Goal: Complete application form

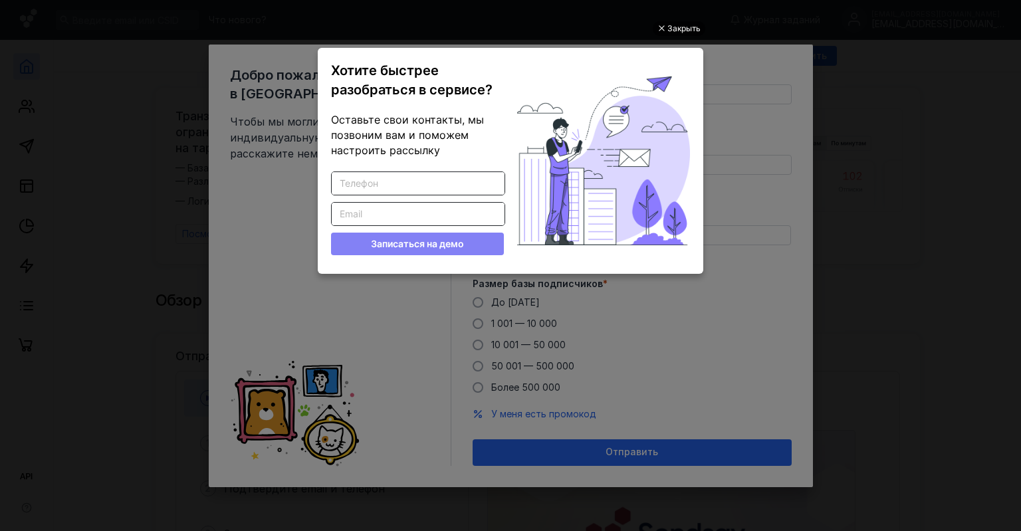
click at [656, 26] on div "Закрыть" at bounding box center [679, 28] width 53 height 15
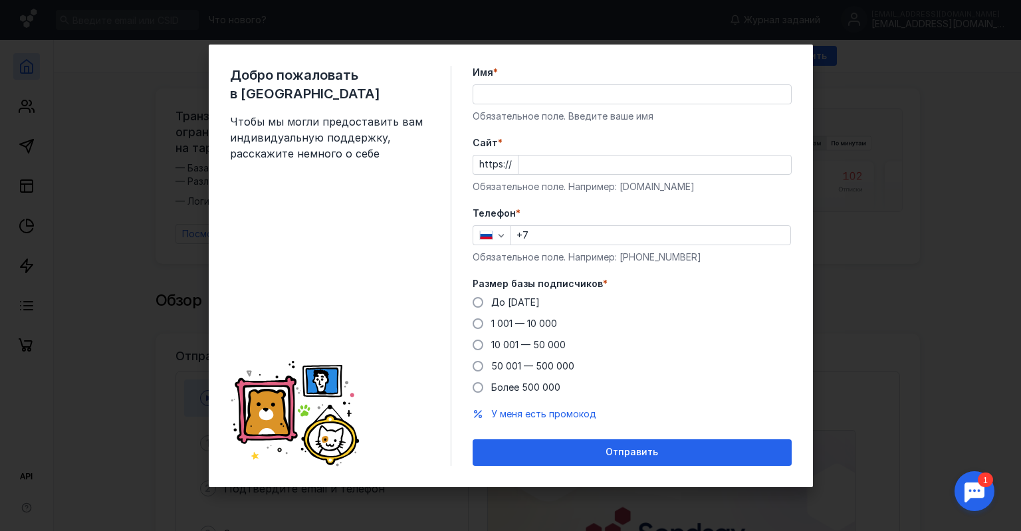
click at [524, 92] on input "Имя *" at bounding box center [632, 94] width 318 height 19
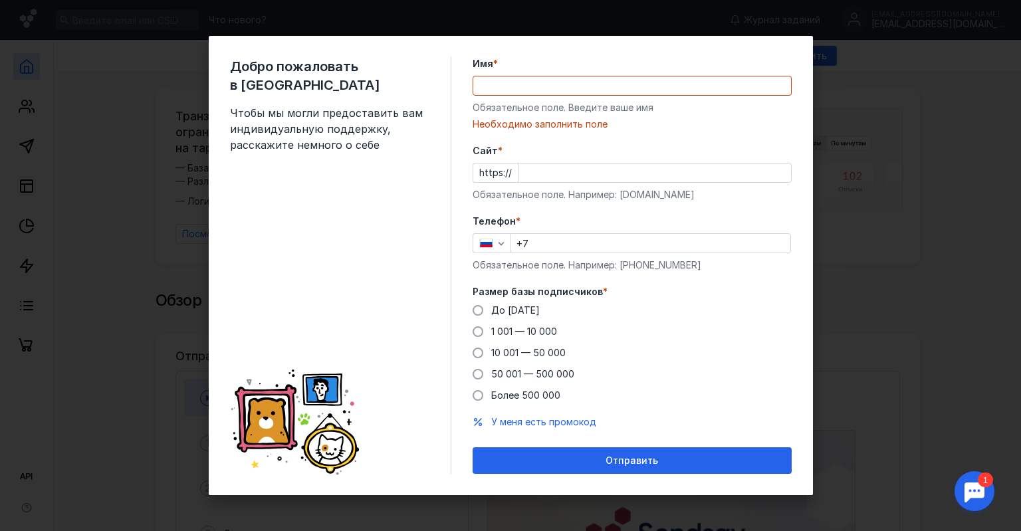
drag, startPoint x: 773, startPoint y: 69, endPoint x: 776, endPoint y: 102, distance: 32.7
click at [776, 102] on div "Имя * Обязательное поле. Введите ваше имя [PERSON_NAME] заполнить поле" at bounding box center [632, 94] width 319 height 74
click at [528, 86] on input "Имя *" at bounding box center [632, 85] width 318 height 19
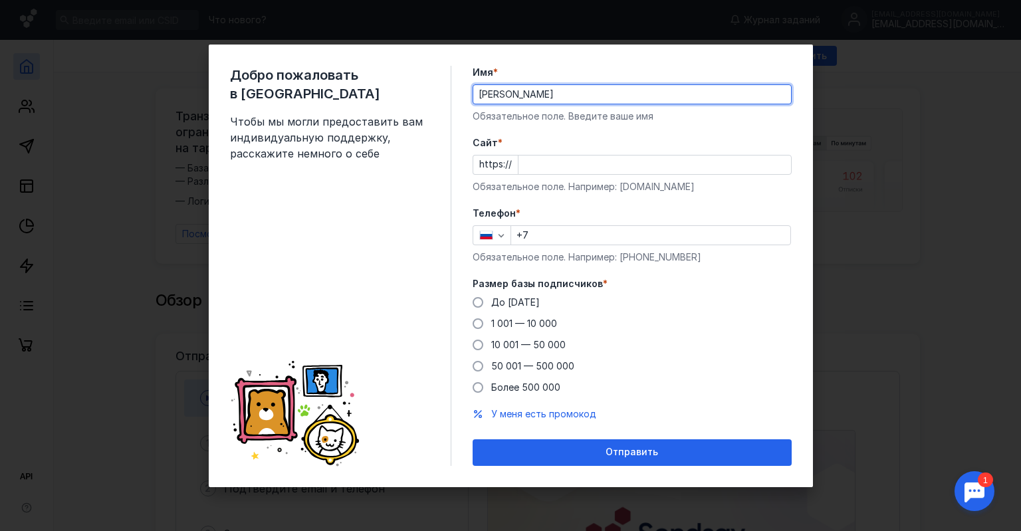
type input "[PERSON_NAME]"
click at [547, 164] on input "Cайт *" at bounding box center [654, 165] width 272 height 19
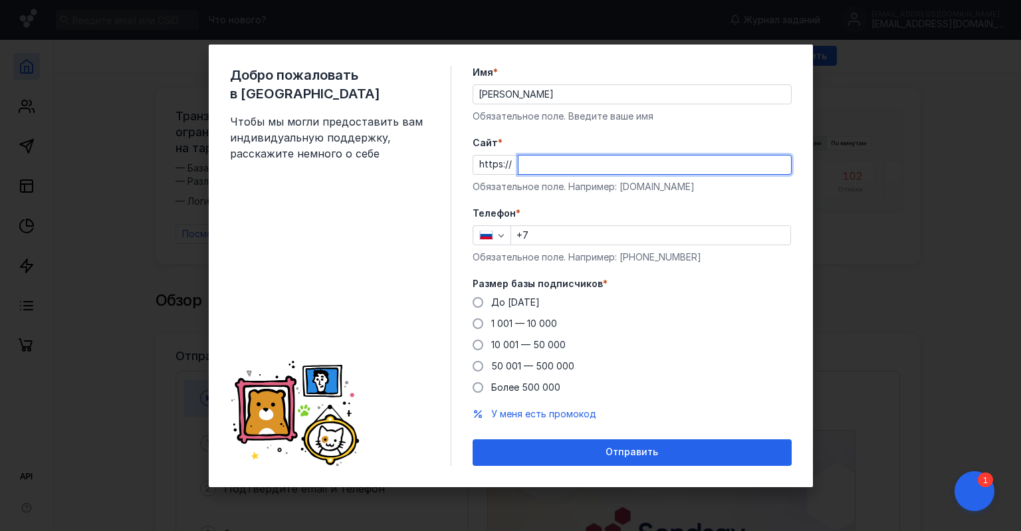
paste input "[DOMAIN_NAME][URL]"
type input "[DOMAIN_NAME][URL]"
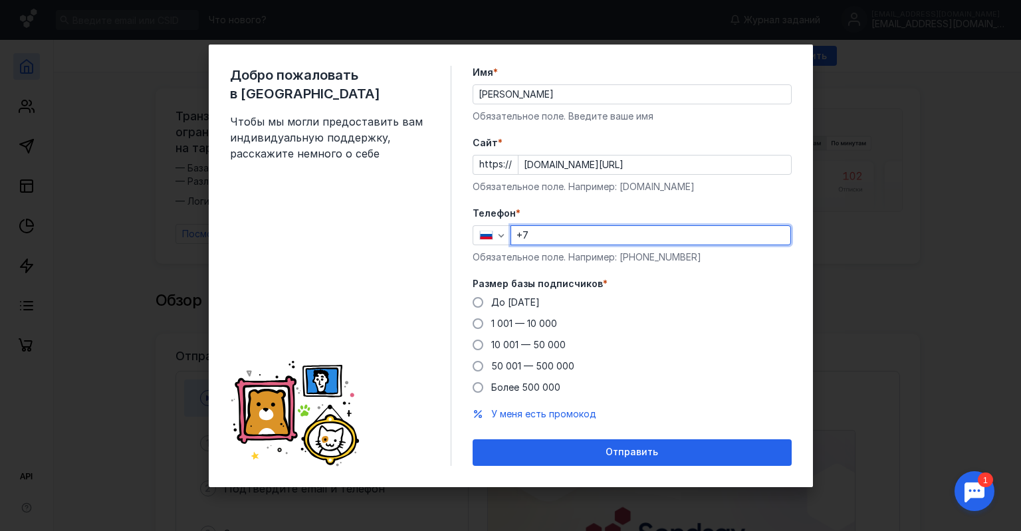
click at [555, 240] on input "+7" at bounding box center [650, 235] width 279 height 19
type input "[PHONE_NUMBER]"
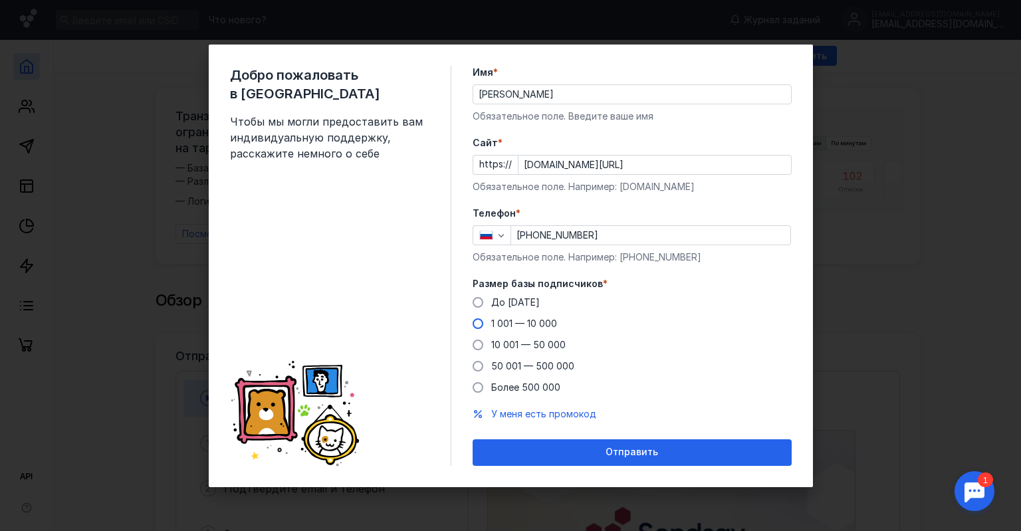
click at [475, 328] on span at bounding box center [478, 323] width 11 height 11
click at [0, 0] on input "1 001 — 10 000" at bounding box center [0, 0] width 0 height 0
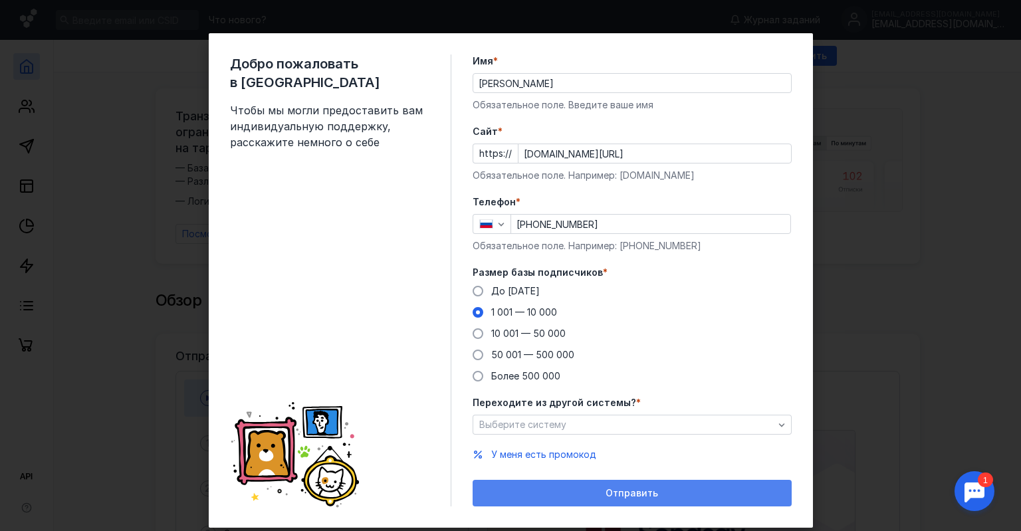
click at [625, 491] on span "Отправить" at bounding box center [631, 493] width 53 height 11
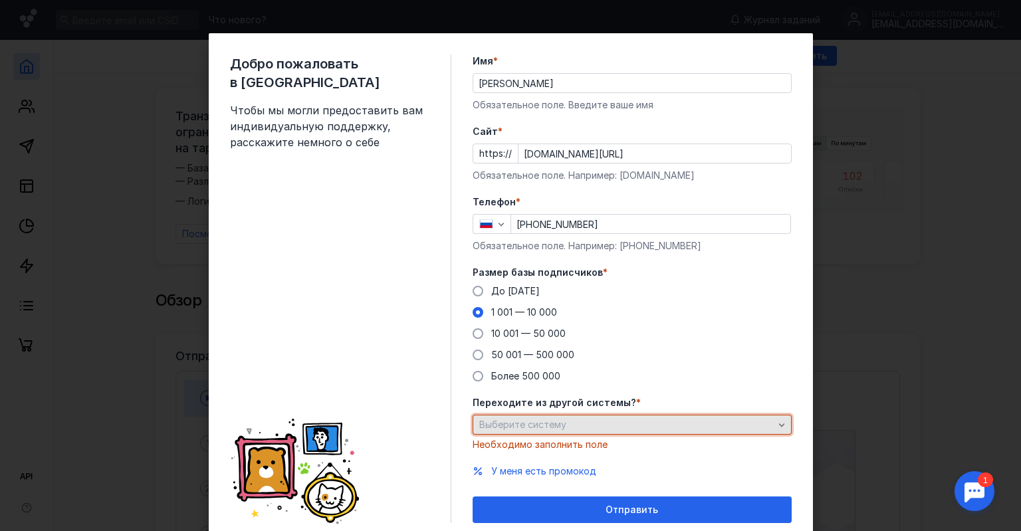
click at [570, 424] on div "Выберите систему" at bounding box center [626, 424] width 301 height 11
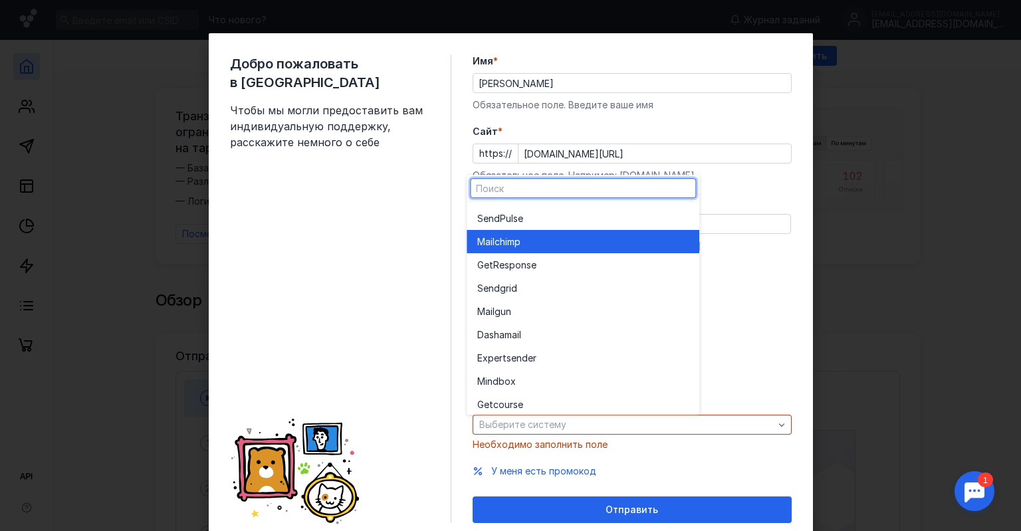
scroll to position [73, 0]
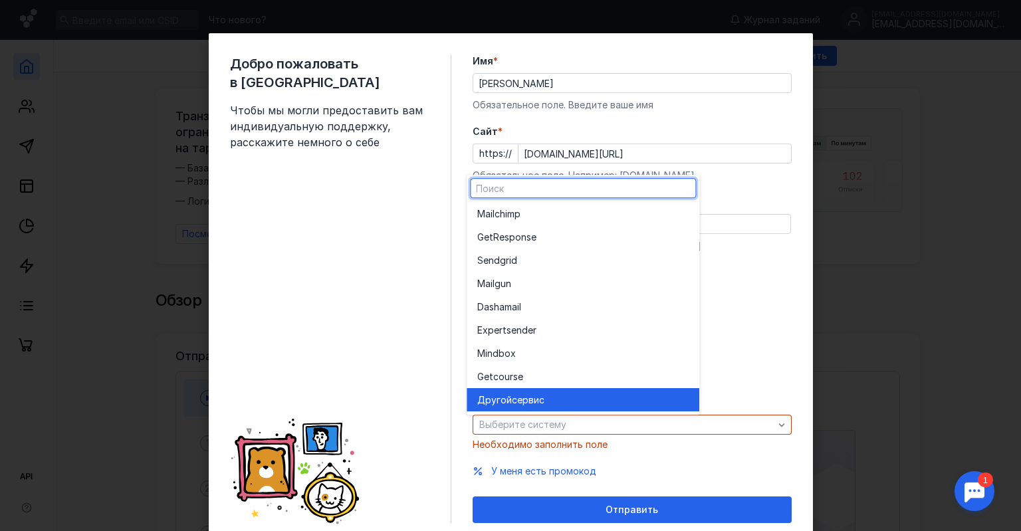
click at [514, 404] on span "сервис" at bounding box center [528, 399] width 33 height 13
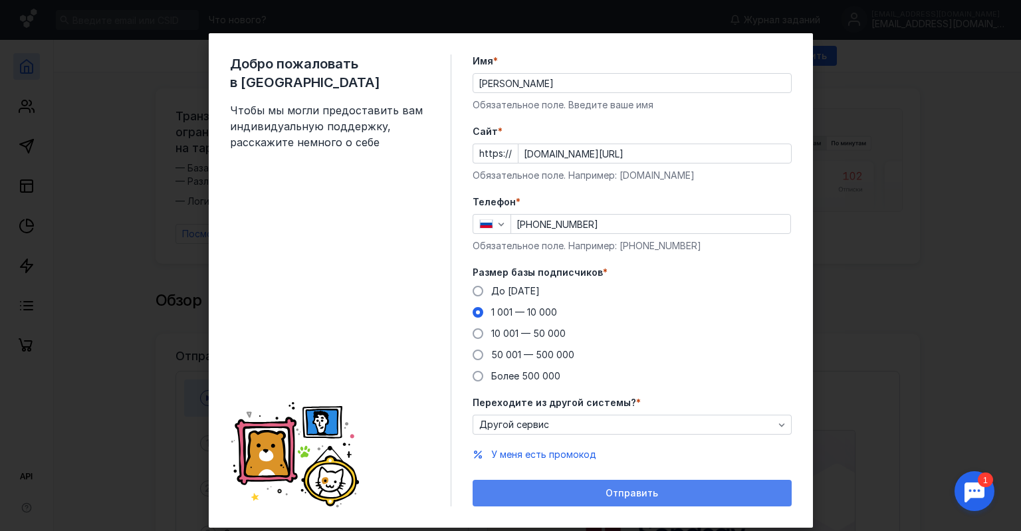
click at [641, 493] on span "Отправить" at bounding box center [631, 493] width 53 height 11
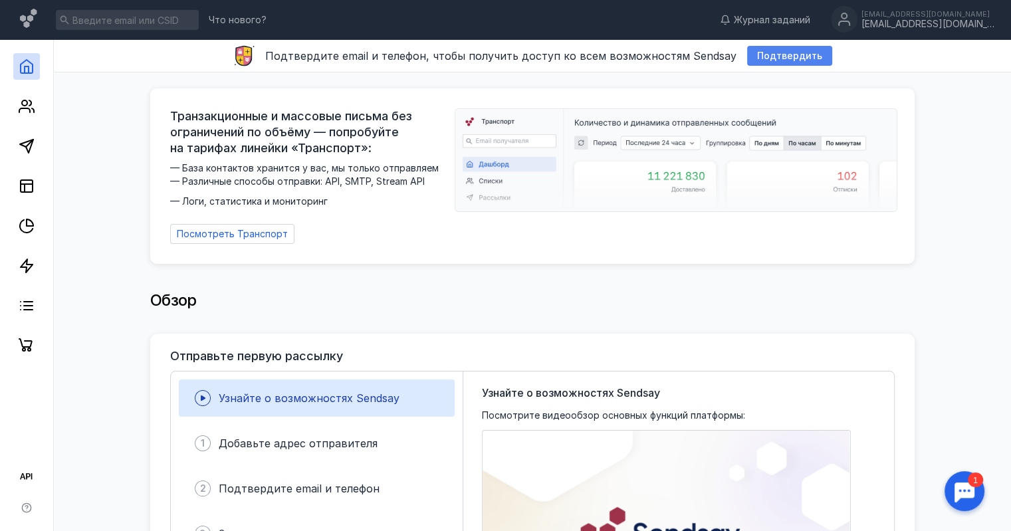
click at [776, 55] on span "Подтвердить" at bounding box center [789, 56] width 65 height 11
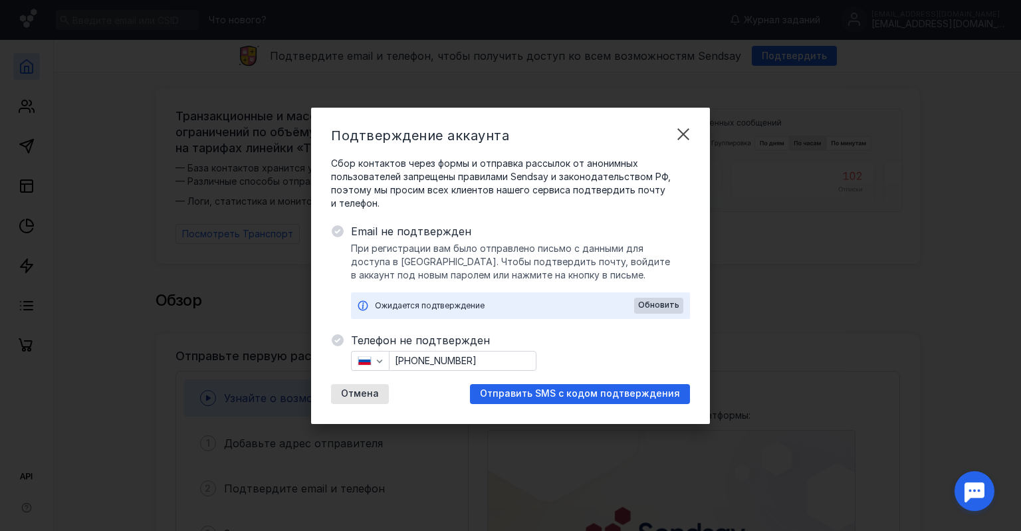
scroll to position [0, 0]
